Goal: Task Accomplishment & Management: Manage account settings

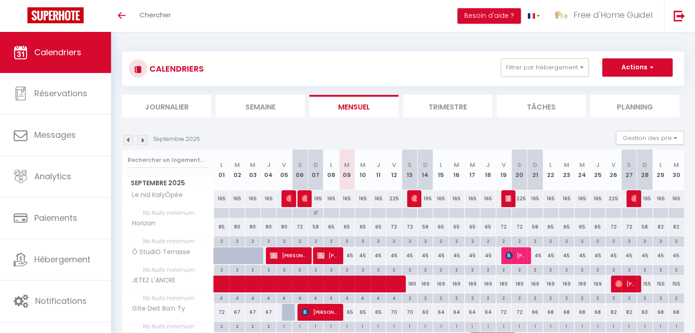
click at [131, 139] on img at bounding box center [128, 140] width 10 height 10
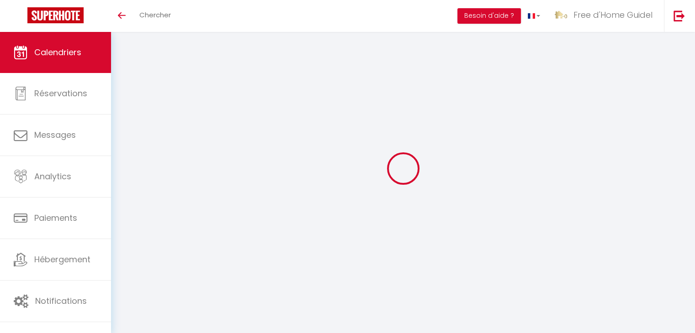
select select
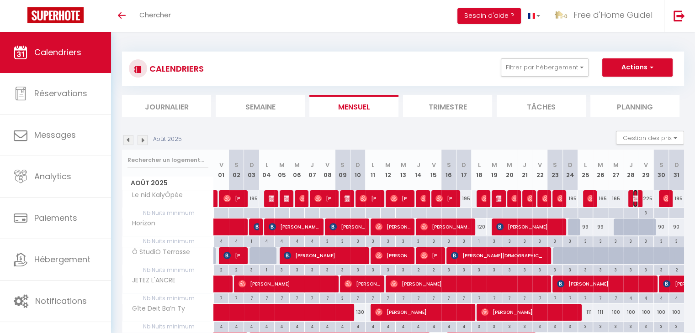
click at [637, 196] on img at bounding box center [635, 198] width 7 height 7
select select "OK"
select select "KO"
select select "0"
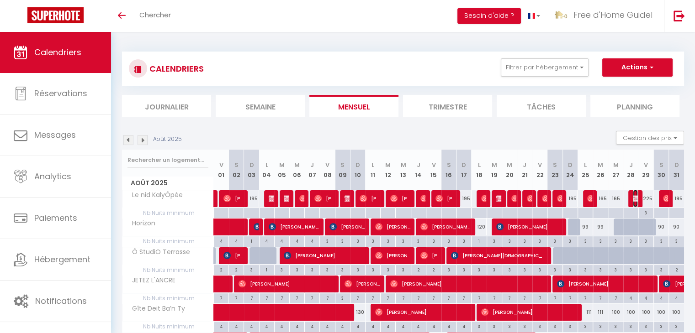
select select "1"
select select
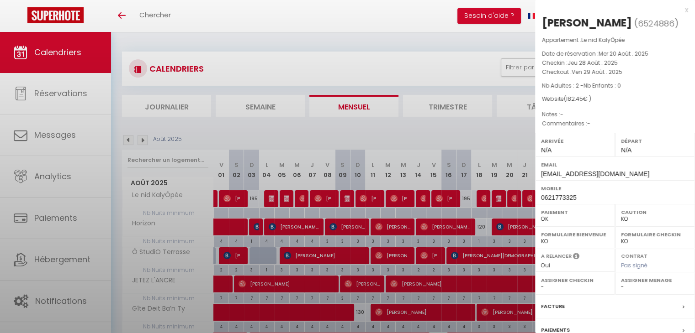
select select "19769"
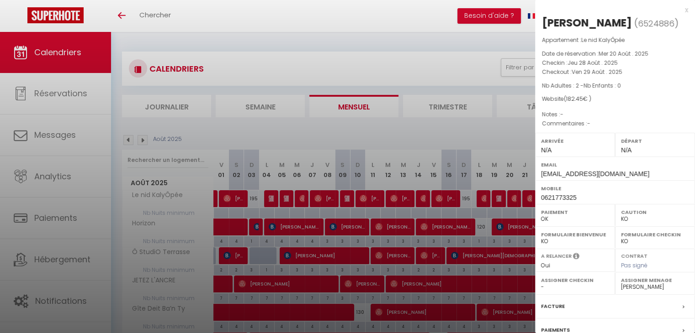
click at [476, 125] on div at bounding box center [347, 166] width 695 height 333
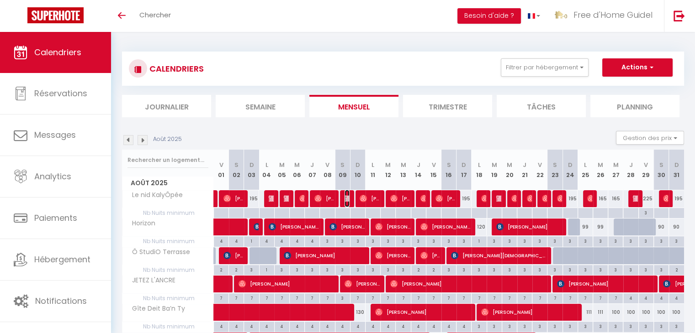
click at [347, 201] on img at bounding box center [347, 198] width 7 height 7
select select "OK"
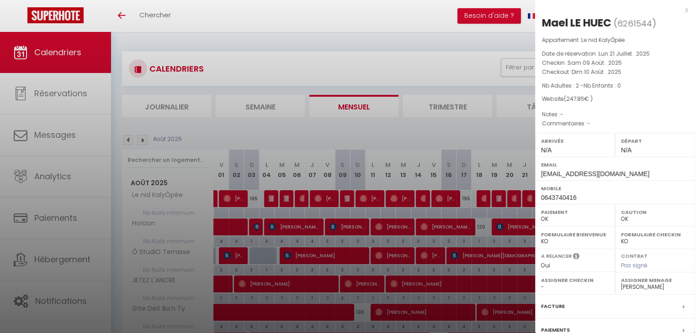
click at [274, 200] on div at bounding box center [347, 166] width 695 height 333
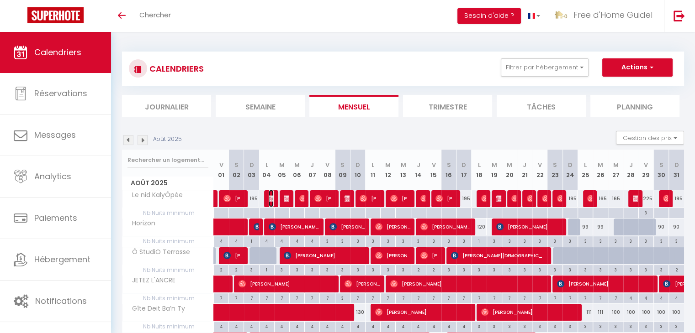
click at [273, 198] on img at bounding box center [271, 198] width 7 height 7
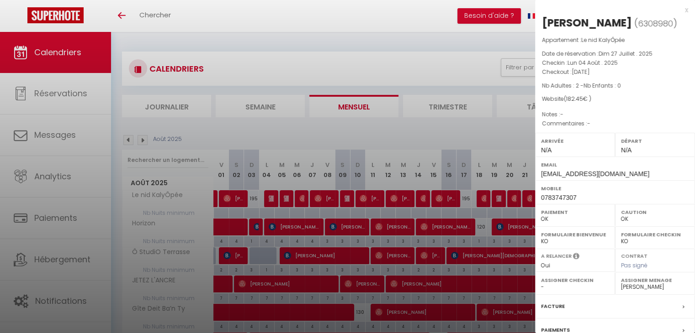
click at [285, 200] on div at bounding box center [347, 166] width 695 height 333
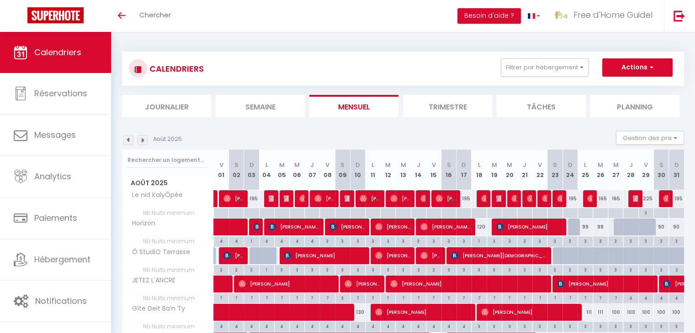
click at [285, 200] on body "🟢 Des questions ou besoin d'assistance pour la migration AirBnB? Connectez-vous…" at bounding box center [347, 258] width 695 height 453
click at [285, 200] on img at bounding box center [287, 198] width 7 height 7
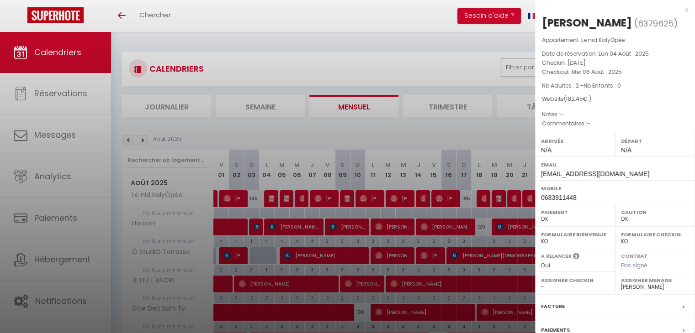
click at [285, 200] on div at bounding box center [347, 166] width 695 height 333
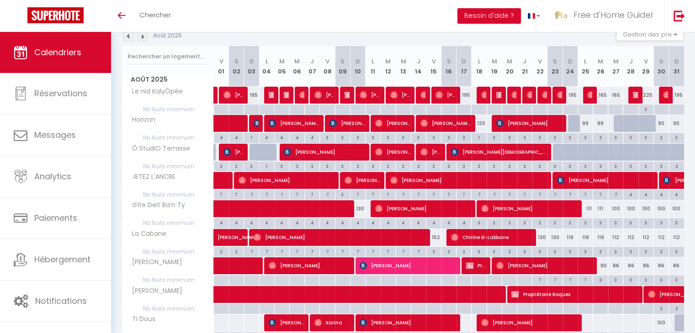
scroll to position [12, 0]
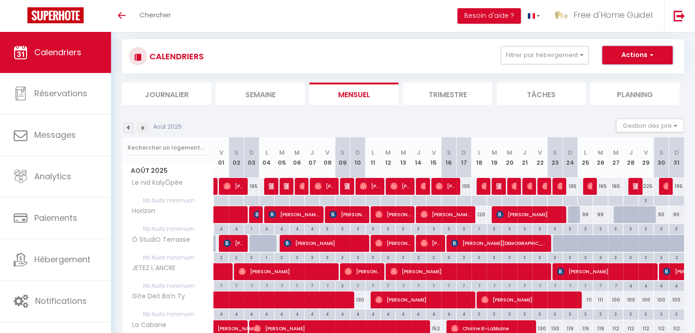
click at [641, 58] on button "Actions" at bounding box center [637, 55] width 70 height 18
click at [603, 104] on link "Importer les réservations" at bounding box center [627, 104] width 79 height 14
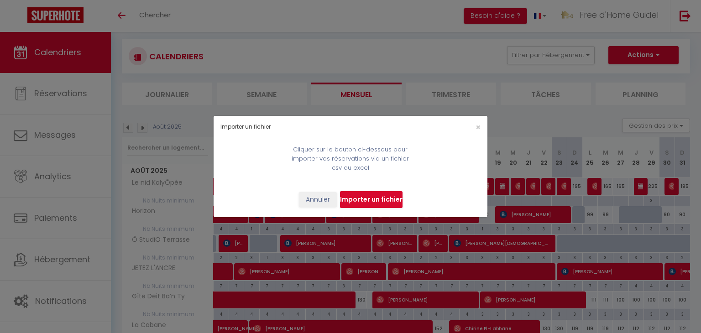
click at [365, 204] on input "file" at bounding box center [371, 199] width 63 height 17
click at [478, 126] on span "×" at bounding box center [478, 126] width 5 height 11
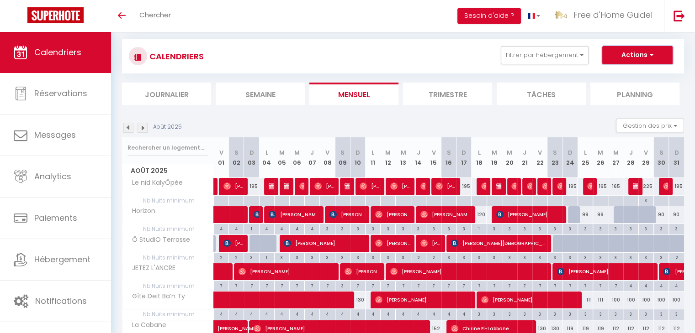
click at [644, 53] on button "Actions" at bounding box center [637, 55] width 70 height 18
click at [622, 90] on link "Exporter les réservations" at bounding box center [627, 90] width 79 height 14
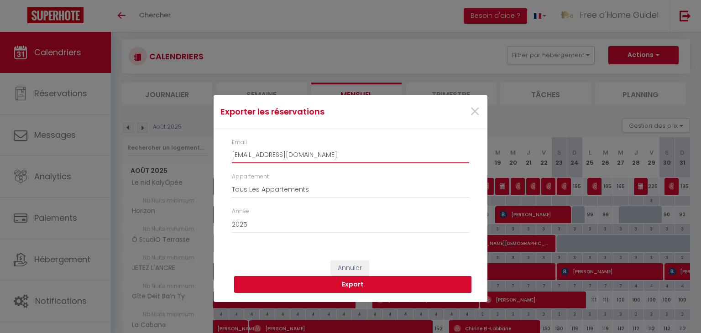
drag, startPoint x: 374, startPoint y: 154, endPoint x: 340, endPoint y: 155, distance: 34.3
click at [340, 155] on input "[EMAIL_ADDRESS][DOMAIN_NAME]" at bounding box center [350, 155] width 237 height 16
type input "[EMAIL_ADDRESS][DOMAIN_NAME]"
click at [349, 282] on button "Export" at bounding box center [352, 284] width 237 height 17
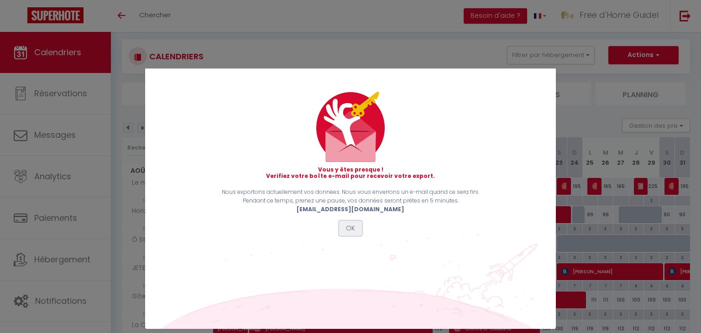
drag, startPoint x: 351, startPoint y: 229, endPoint x: 387, endPoint y: 298, distance: 78.4
click at [351, 229] on button "OK" at bounding box center [350, 229] width 23 height 16
